Goal: Browse casually

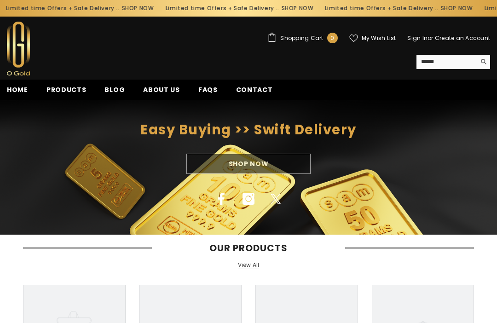
click at [64, 93] on span "Products" at bounding box center [66, 89] width 40 height 9
click at [64, 94] on span "Products" at bounding box center [66, 89] width 40 height 9
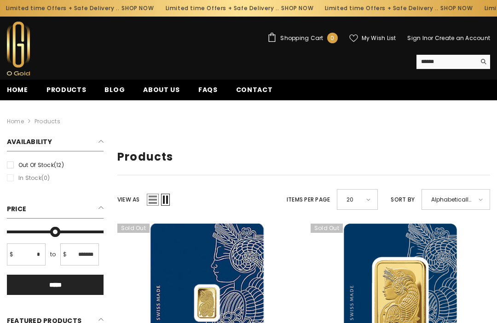
click at [17, 62] on img at bounding box center [18, 49] width 23 height 54
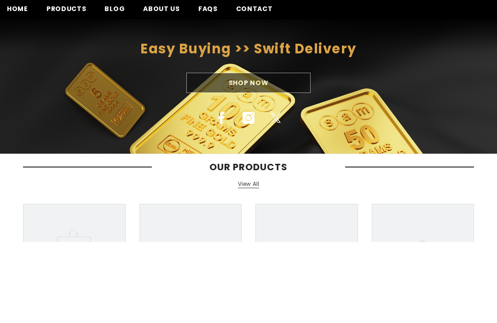
scroll to position [104, 0]
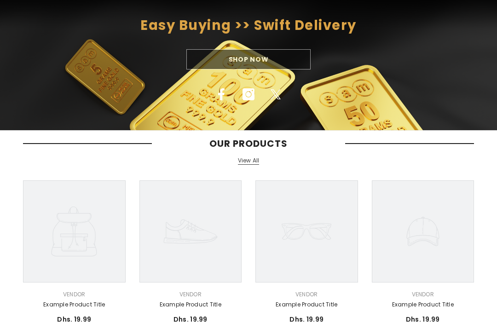
click at [249, 164] on link "View All" at bounding box center [249, 161] width 22 height 8
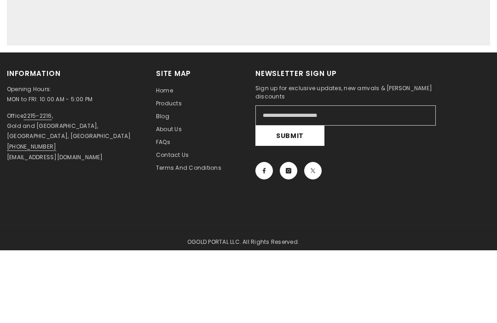
scroll to position [378, 0]
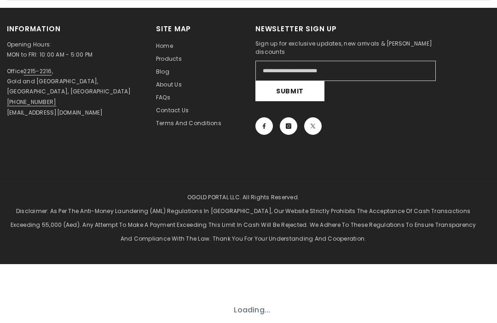
click at [260, 128] on link "Facebook" at bounding box center [263, 125] width 17 height 17
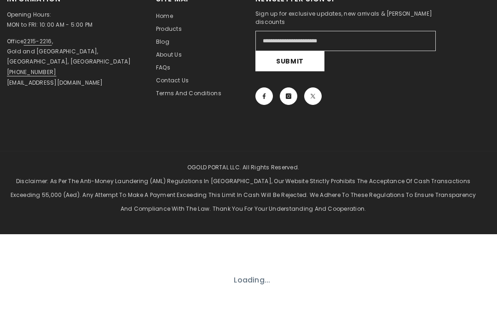
scroll to position [409, 0]
